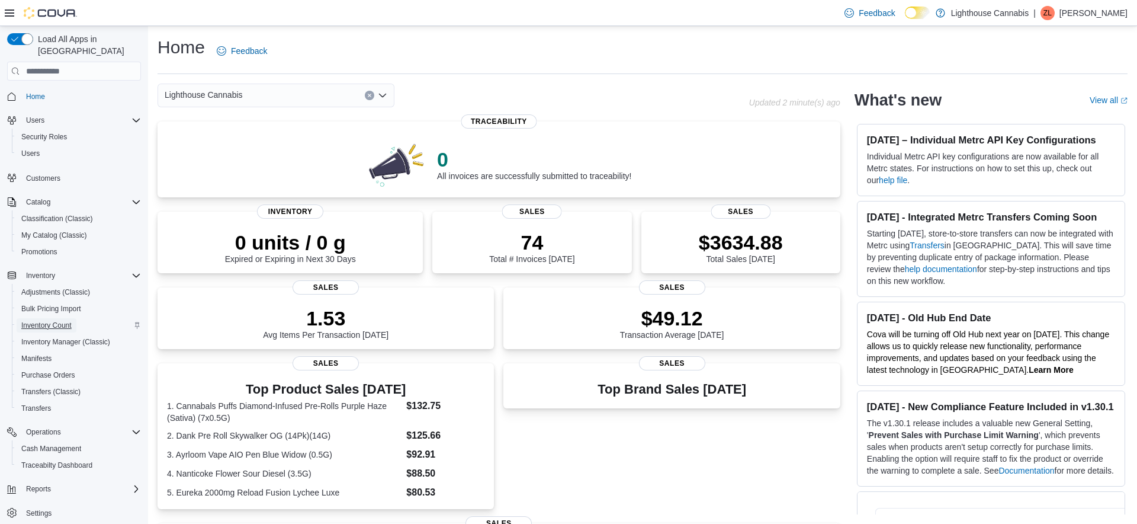
click at [61, 320] on span "Inventory Count" at bounding box center [46, 324] width 50 height 9
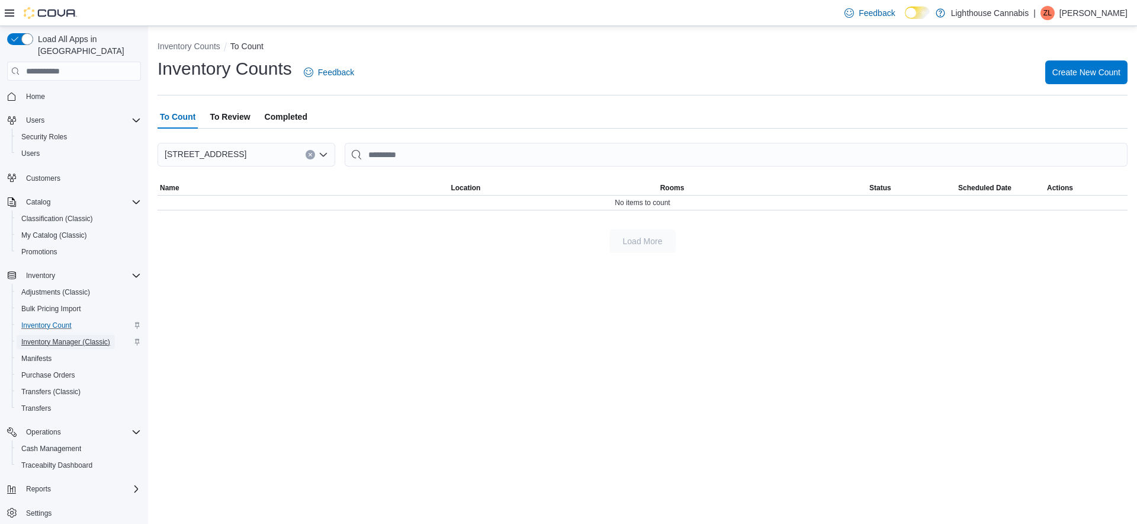
click at [68, 337] on span "Inventory Manager (Classic)" at bounding box center [65, 341] width 89 height 9
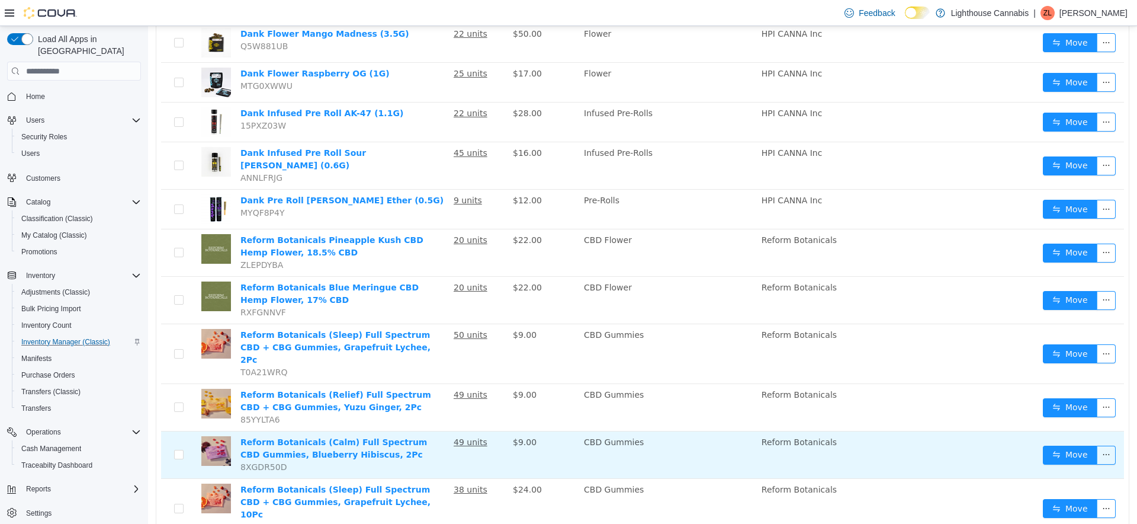
scroll to position [790, 0]
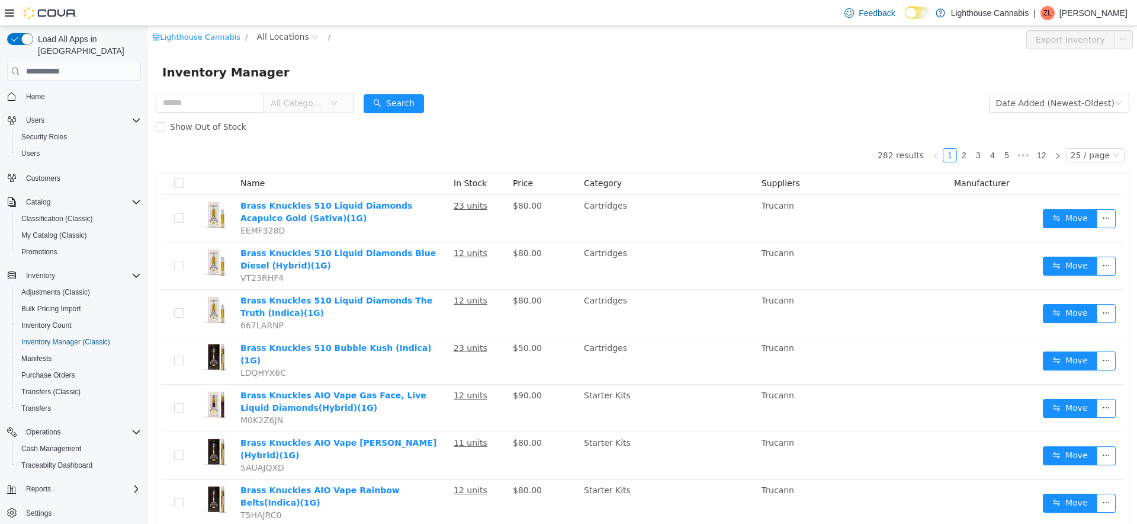
click at [566, 104] on form "All Categories Date Added (Newest-Oldest) Search Show Out of Stock" at bounding box center [643, 114] width 974 height 47
click at [556, 105] on form "All Categories Date Added (Newest-Oldest) Search Show Out of Stock" at bounding box center [643, 114] width 974 height 47
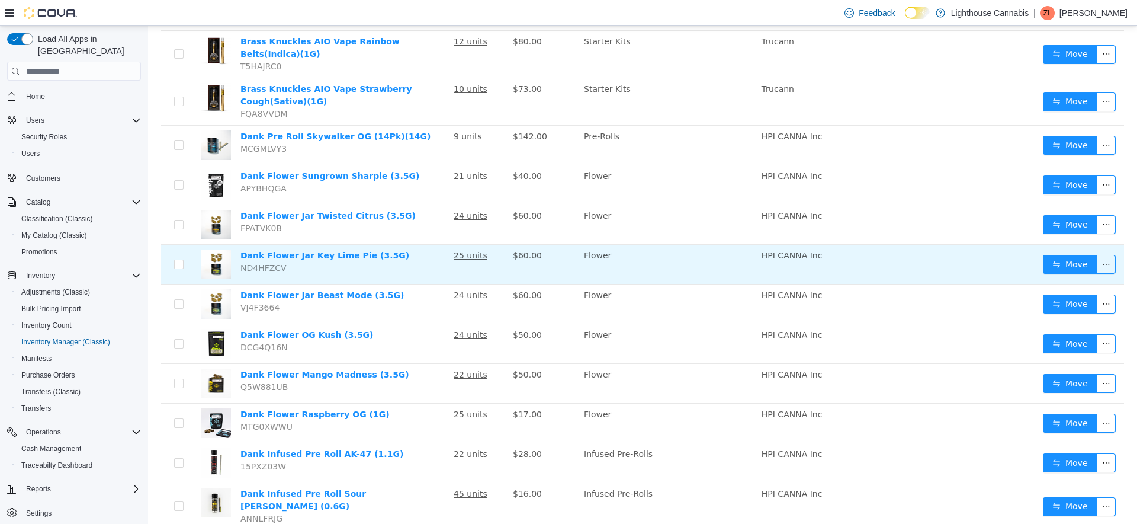
scroll to position [451, 0]
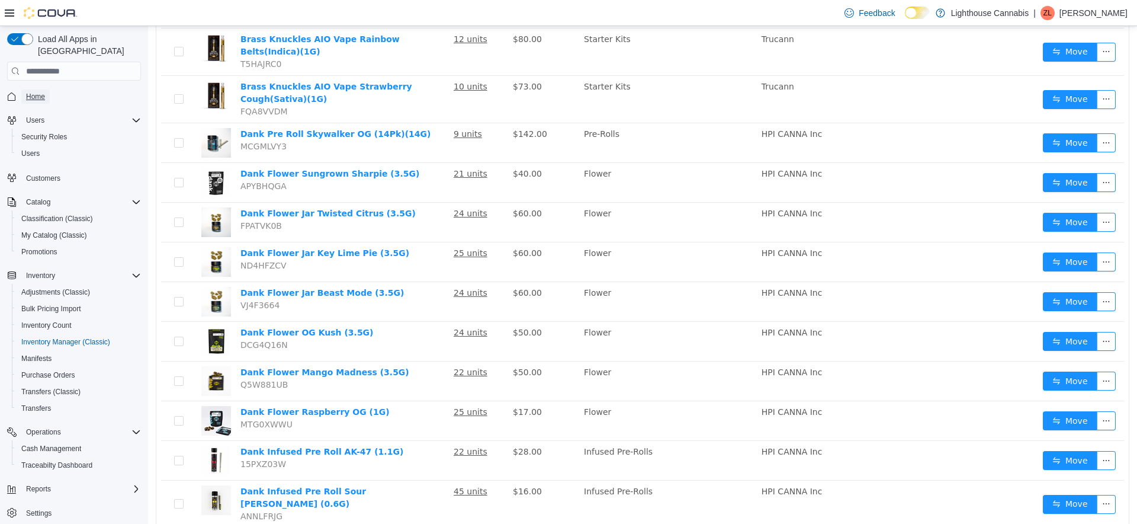
click at [34, 92] on span "Home" at bounding box center [35, 96] width 19 height 9
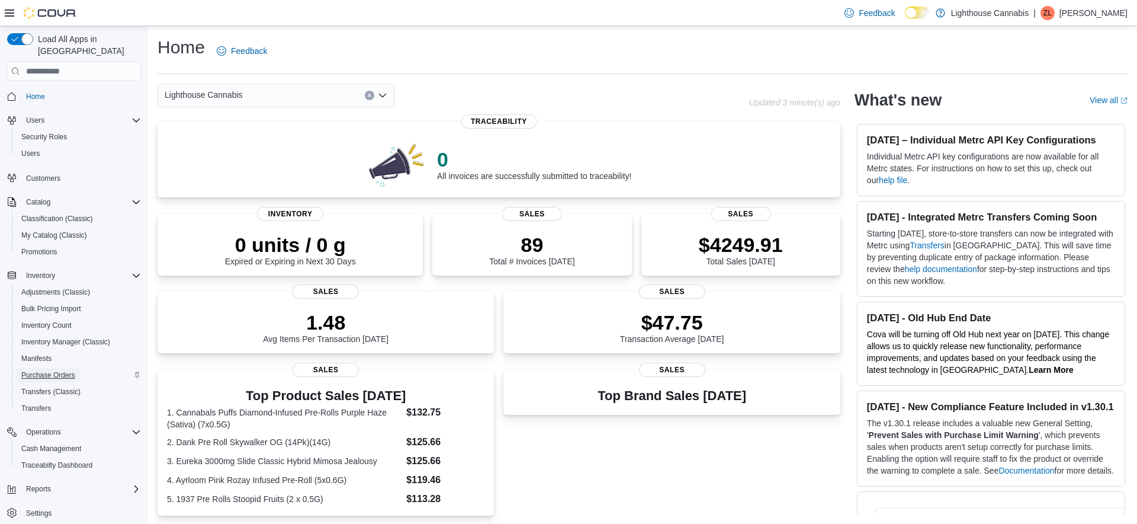
click at [51, 368] on span "Purchase Orders" at bounding box center [48, 375] width 54 height 14
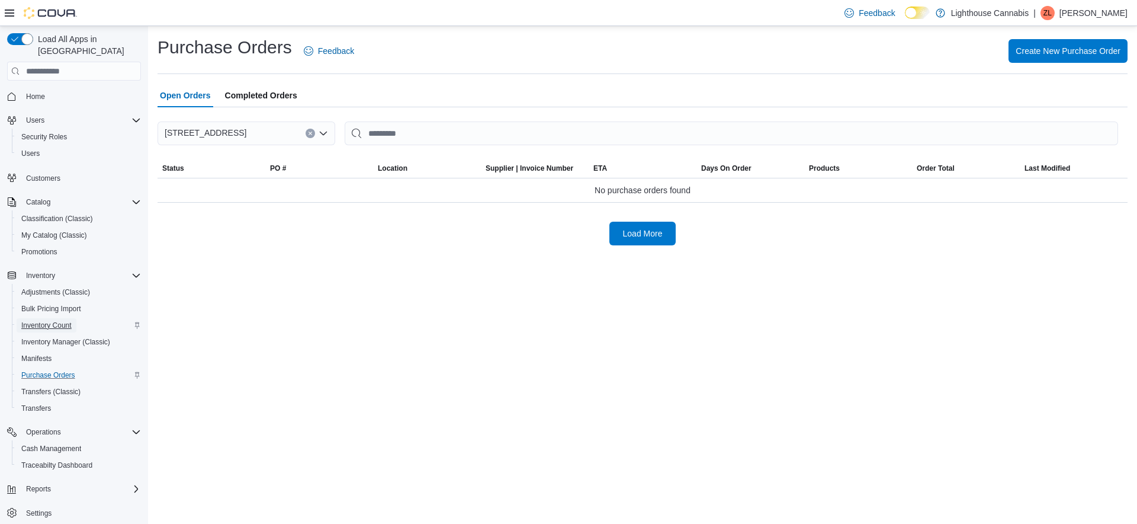
click at [53, 320] on span "Inventory Count" at bounding box center [46, 324] width 50 height 9
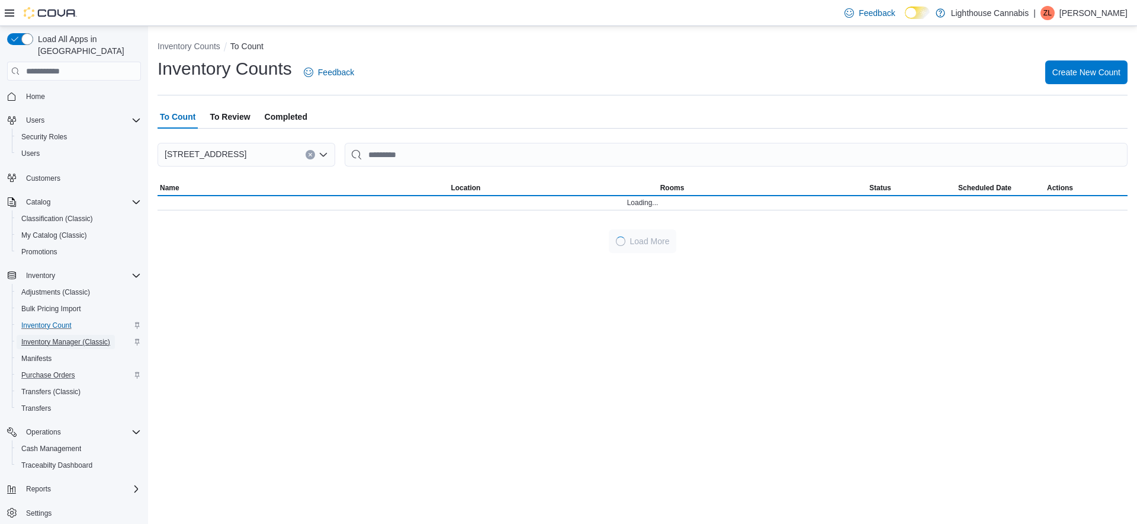
click at [72, 337] on span "Inventory Manager (Classic)" at bounding box center [65, 341] width 89 height 9
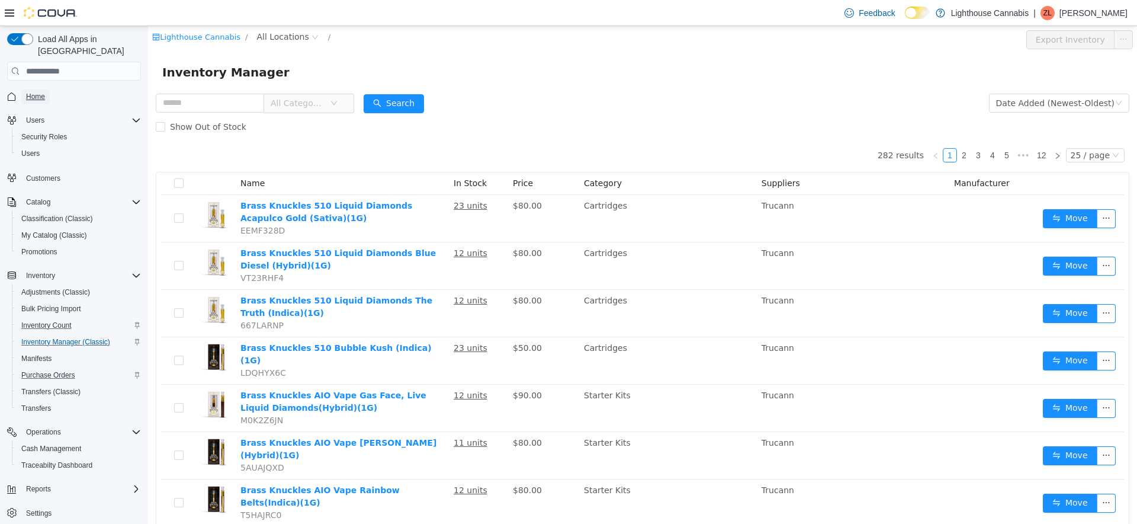
click at [47, 89] on link "Home" at bounding box center [35, 96] width 28 height 14
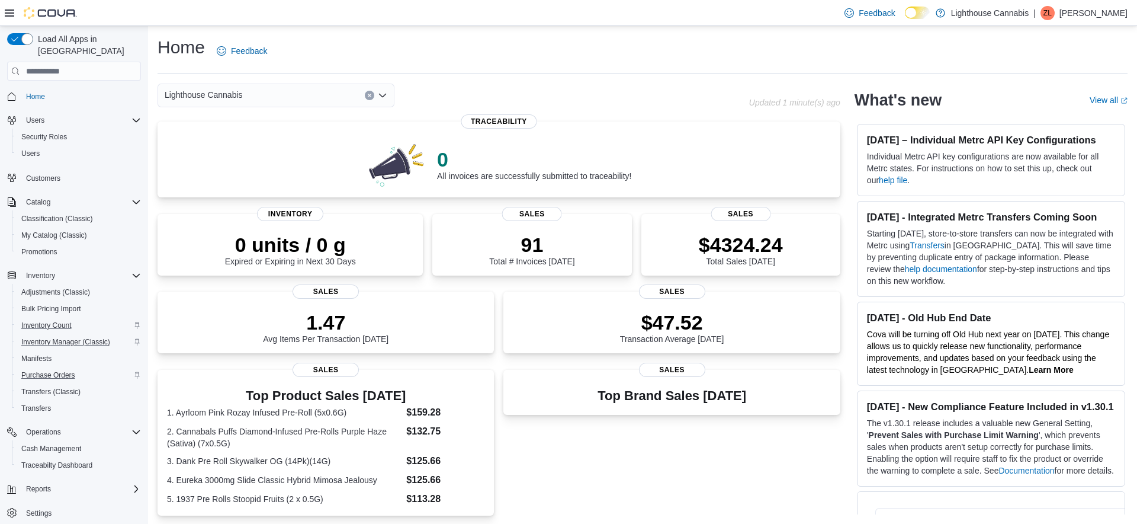
click at [442, 60] on div "Home Feedback" at bounding box center [643, 51] width 970 height 31
